Goal: Navigation & Orientation: Find specific page/section

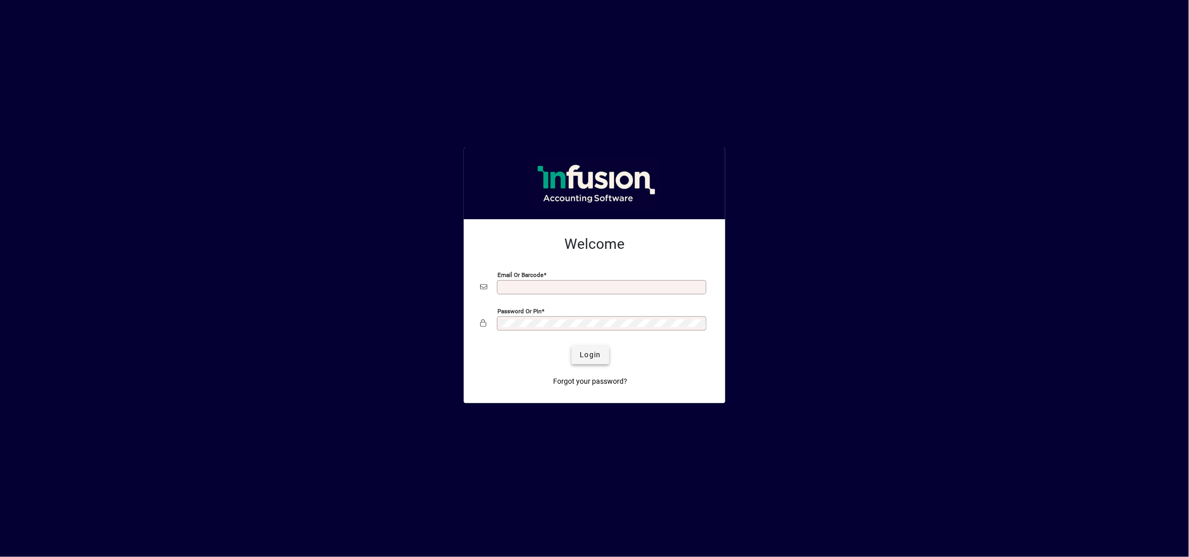
type input "**********"
click at [587, 360] on span "Login" at bounding box center [590, 354] width 21 height 11
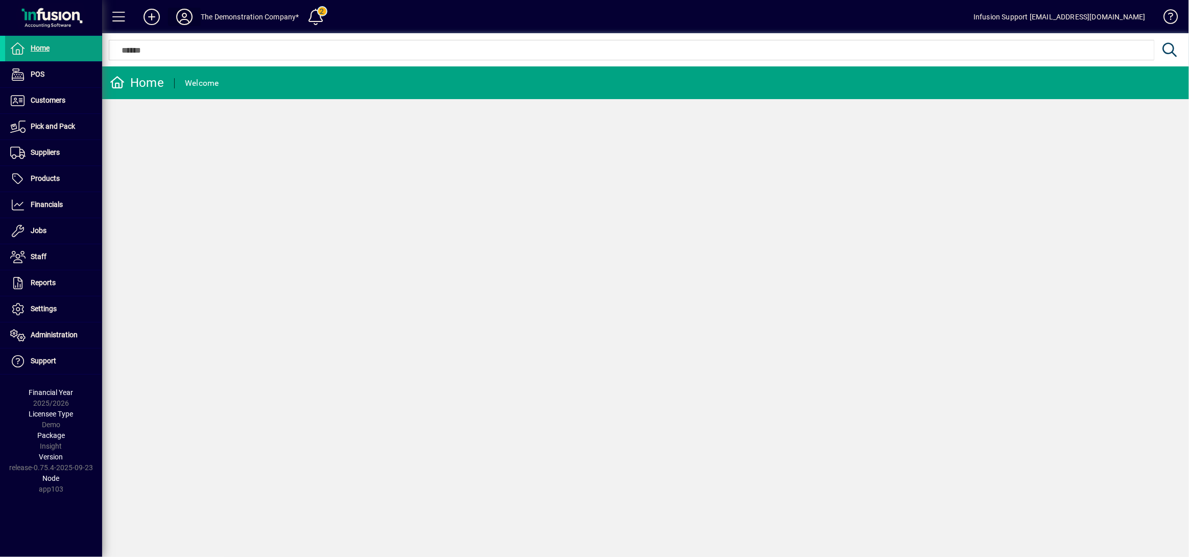
click at [179, 16] on icon at bounding box center [184, 17] width 20 height 16
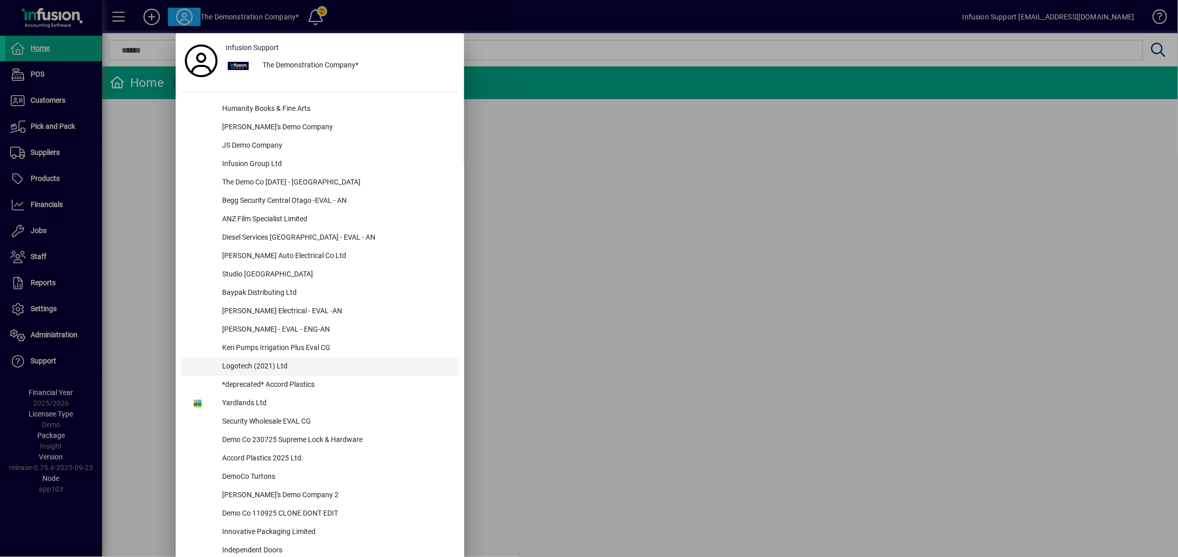
click at [233, 362] on div "Logotech (2021) Ltd" at bounding box center [336, 367] width 245 height 18
